Goal: Subscribe to service/newsletter

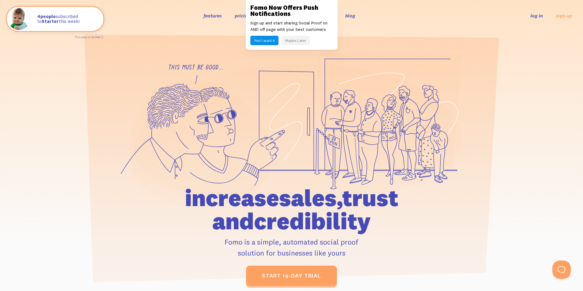
click at [291, 41] on button "Maybe Later" at bounding box center [295, 40] width 28 height 9
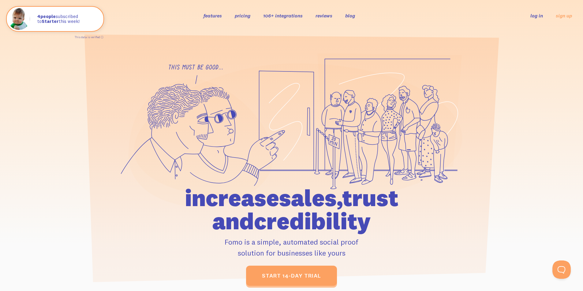
click at [241, 17] on link "pricing" at bounding box center [243, 16] width 16 height 6
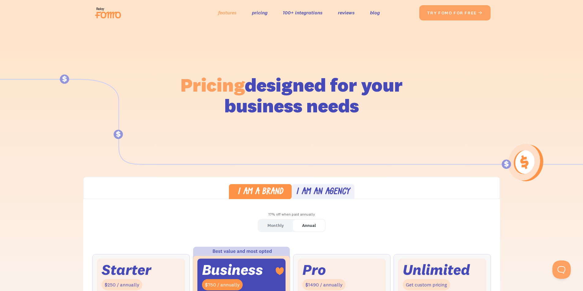
click at [228, 13] on link "features" at bounding box center [227, 12] width 18 height 9
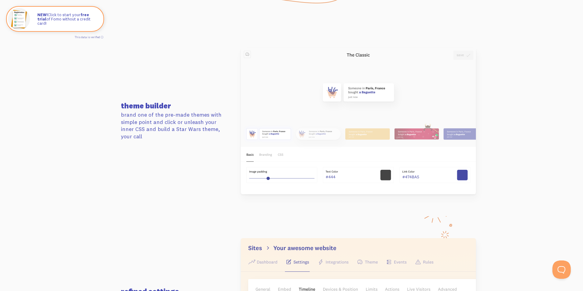
scroll to position [887, 0]
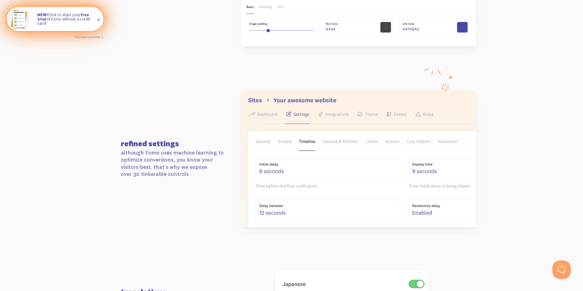
click at [99, 19] on span at bounding box center [99, 20] width 10 height 10
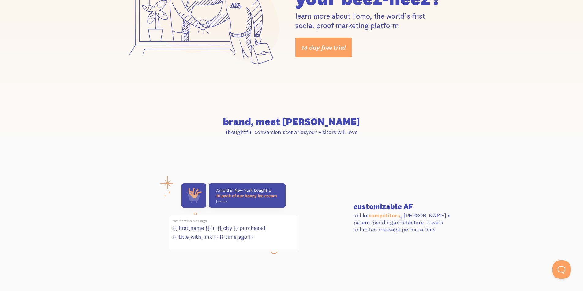
scroll to position [0, 0]
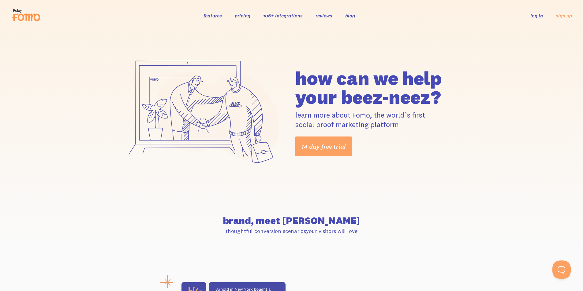
click at [328, 17] on link "reviews" at bounding box center [323, 16] width 17 height 6
click at [350, 15] on link "blog" at bounding box center [350, 16] width 10 height 6
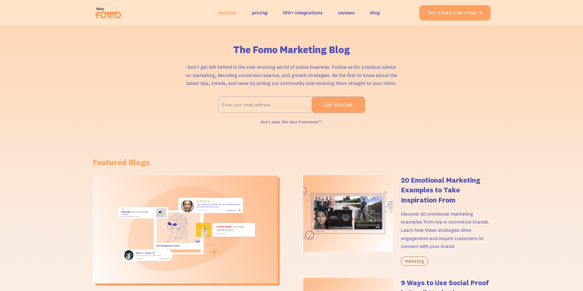
click at [232, 13] on link "features" at bounding box center [227, 12] width 18 height 9
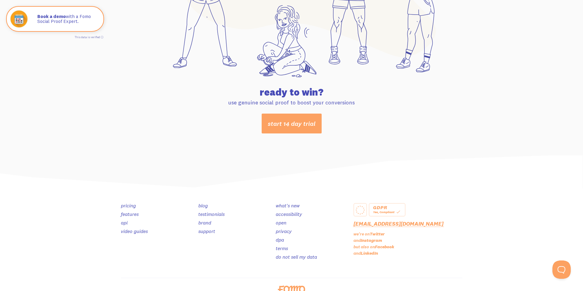
scroll to position [3205, 0]
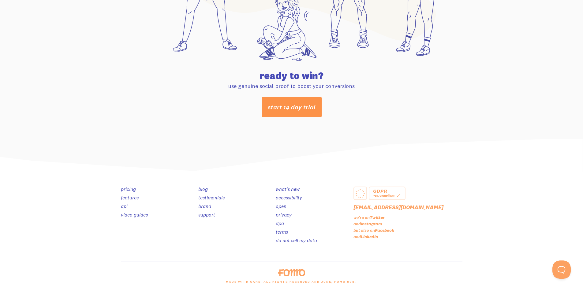
click at [295, 116] on link "start 14 day trial" at bounding box center [292, 107] width 60 height 20
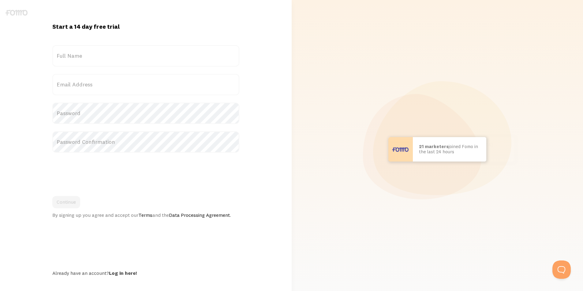
click at [133, 47] on label "Full Name" at bounding box center [145, 55] width 187 height 21
click at [133, 47] on input "Full Name" at bounding box center [145, 55] width 187 height 21
click at [128, 58] on label "Full Name" at bounding box center [145, 55] width 187 height 21
click at [128, 58] on input "Full Name" at bounding box center [145, 55] width 187 height 21
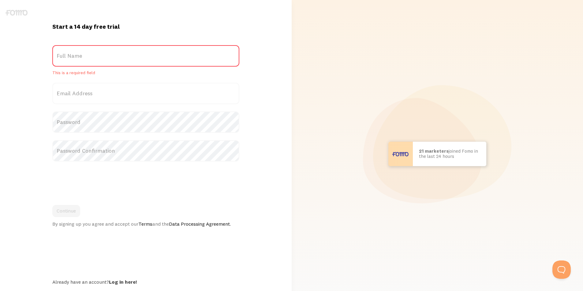
click at [139, 36] on div "Start a 14 day free trial {{ count }} people signed up today! Title Full Name T…" at bounding box center [146, 154] width 194 height 263
click at [130, 57] on label "Full Name" at bounding box center [145, 55] width 187 height 21
click at [130, 57] on input "Full Name" at bounding box center [145, 55] width 187 height 21
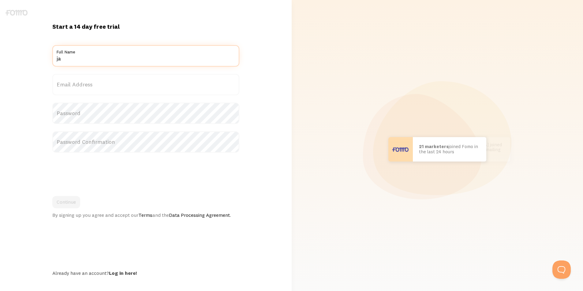
type input "j"
type input "James Richards"
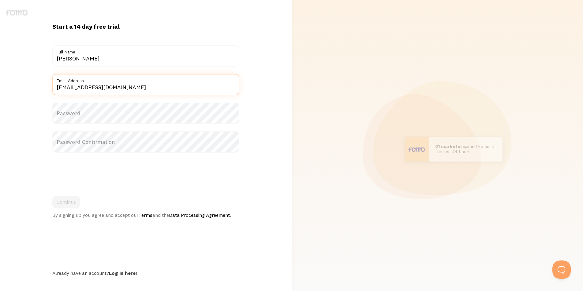
type input "footballjf3@gmail.com"
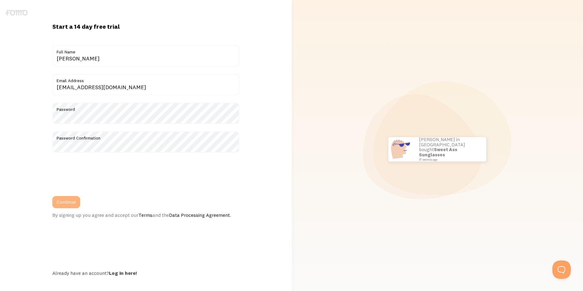
click at [69, 206] on button "Continue" at bounding box center [66, 202] width 28 height 12
